Goal: Task Accomplishment & Management: Use online tool/utility

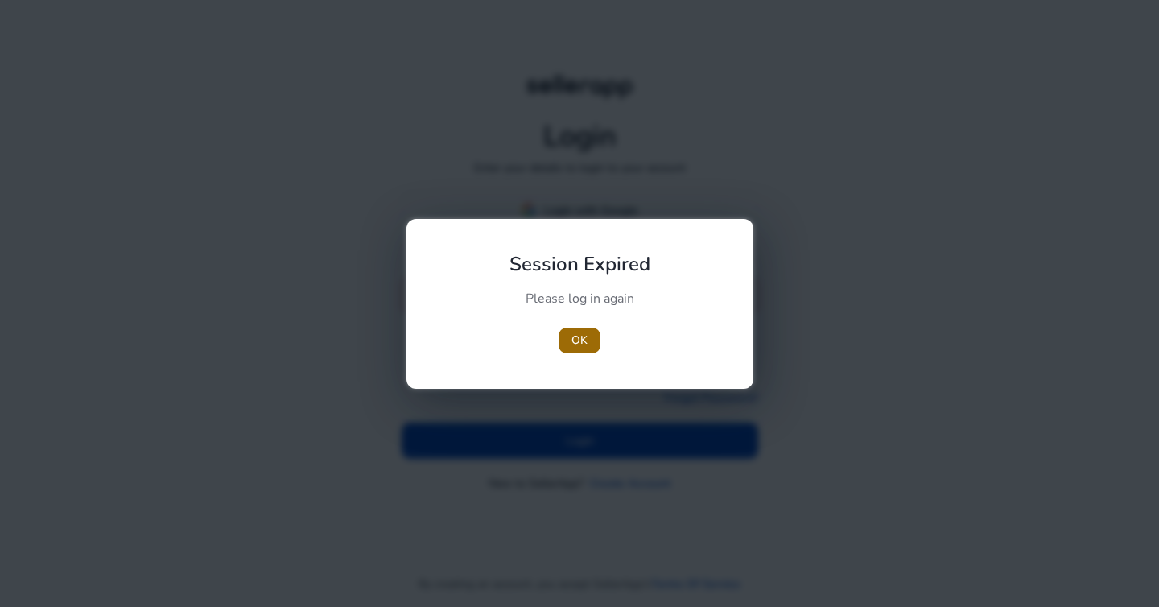
click at [585, 339] on span "OK" at bounding box center [580, 340] width 16 height 17
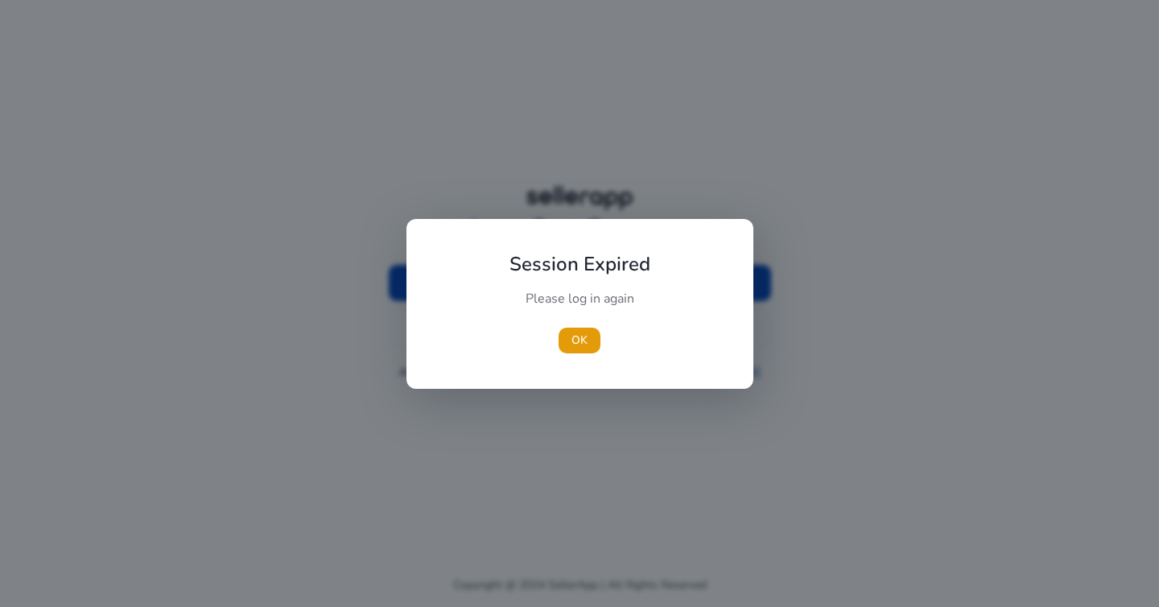
click at [585, 339] on span "OK" at bounding box center [580, 340] width 16 height 17
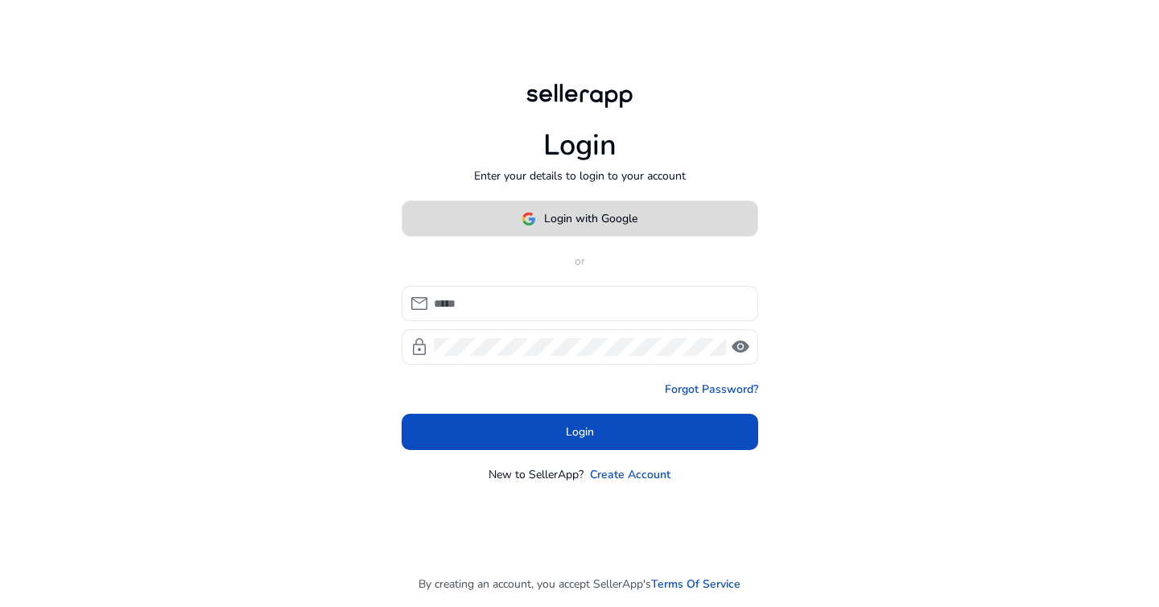
click at [583, 210] on span "Login with Google" at bounding box center [590, 218] width 93 height 17
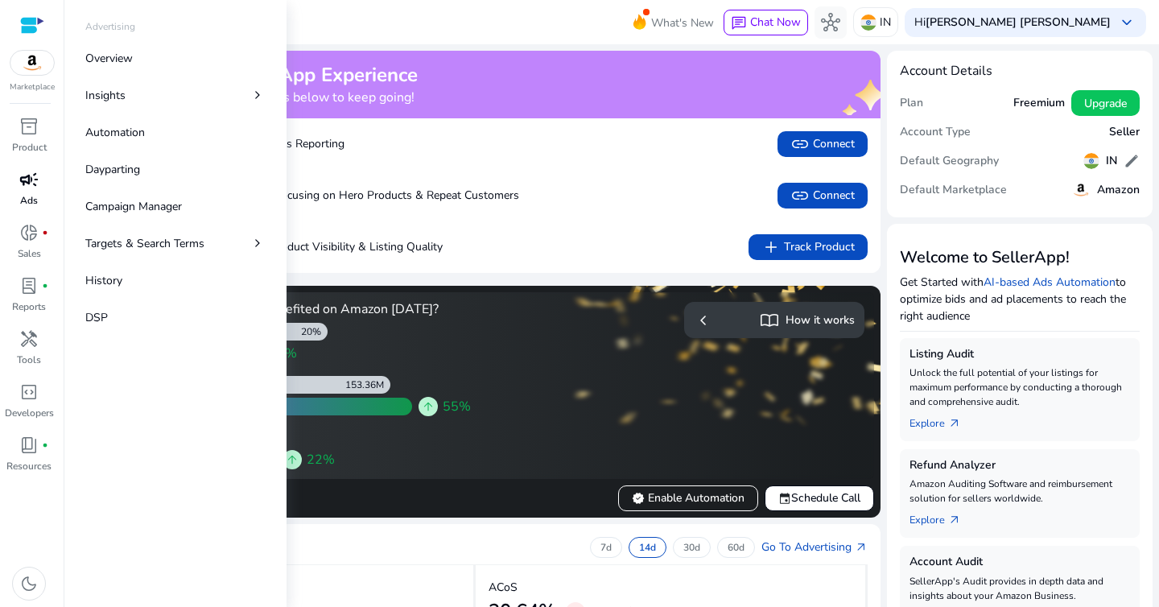
click at [35, 192] on div "campaign" at bounding box center [28, 180] width 45 height 26
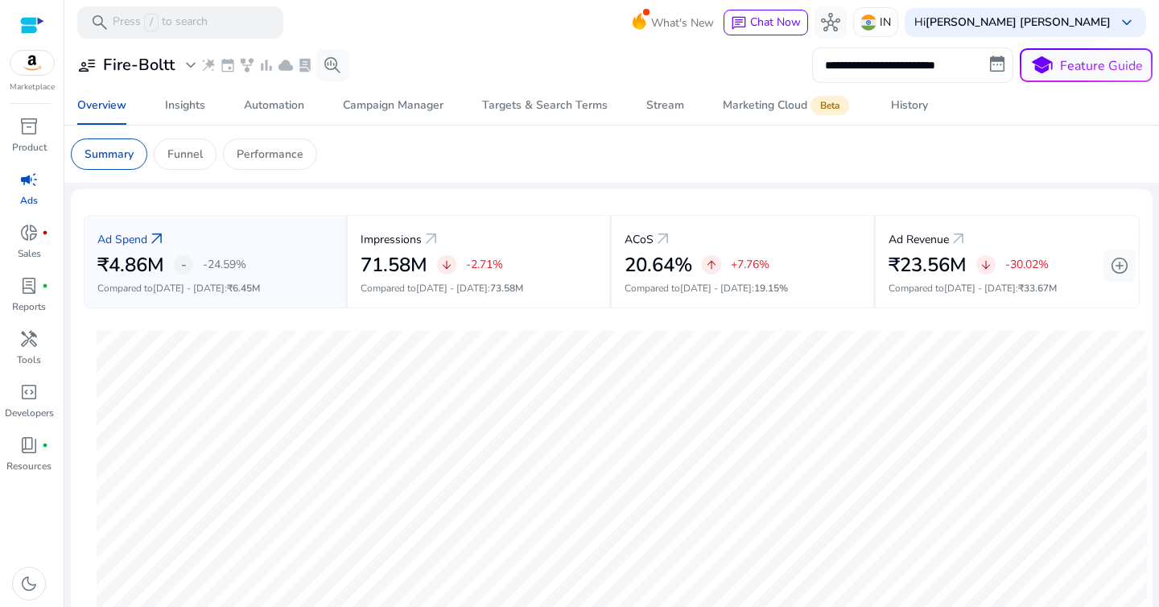
click at [830, 68] on input "**********" at bounding box center [912, 65] width 201 height 35
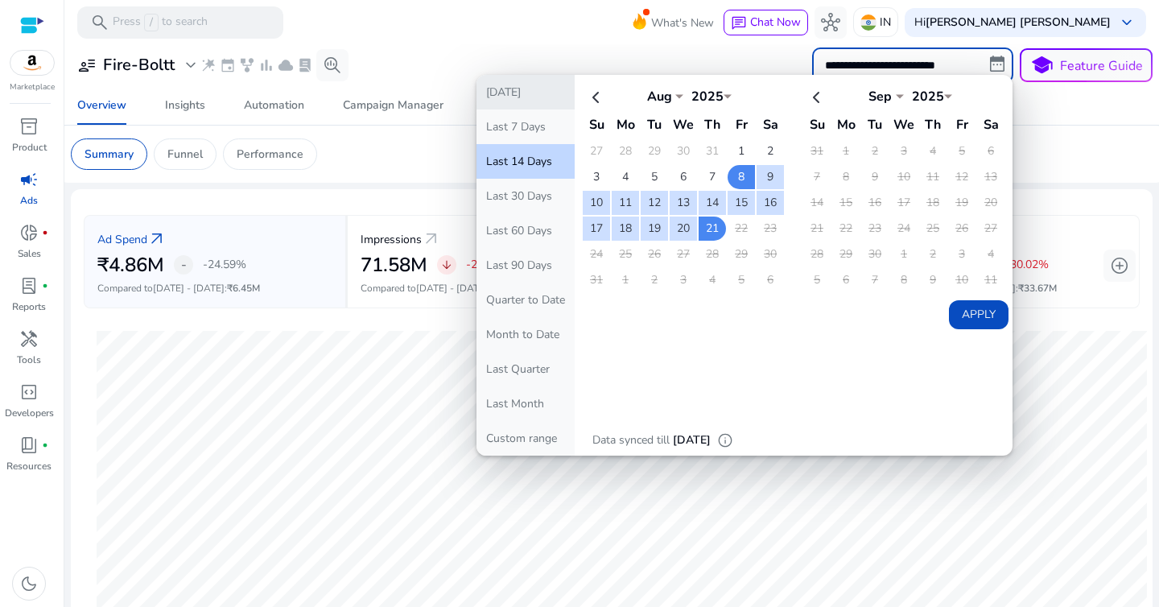
click at [527, 94] on button "[DATE]" at bounding box center [526, 92] width 98 height 35
